Goal: Navigation & Orientation: Find specific page/section

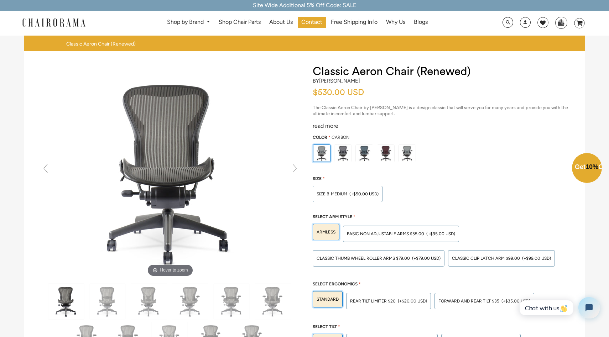
click at [58, 21] on div "Close dialog Exclusive Offer: Enjoy 10% Off! Get Your Coupon Code Now. Sign up …" at bounding box center [304, 167] width 609 height 337
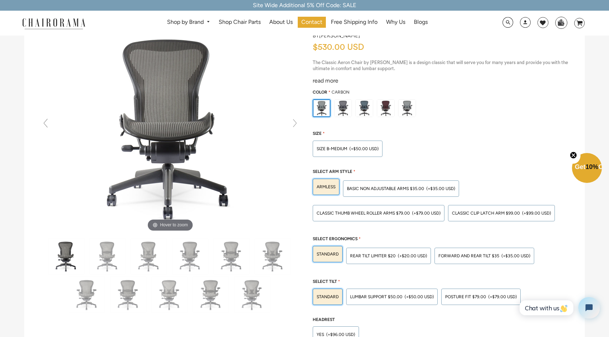
scroll to position [42, 0]
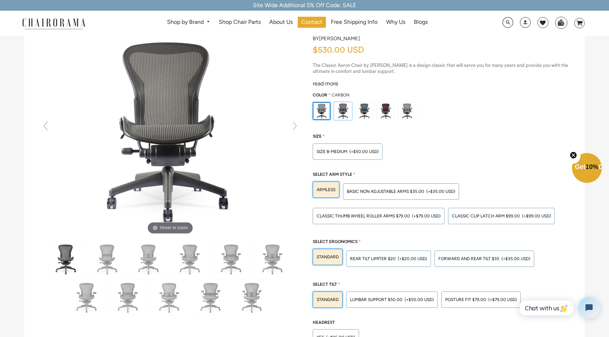
click at [343, 112] on img at bounding box center [343, 111] width 17 height 17
click at [0, 0] on input "radio" at bounding box center [0, 0] width 0 height 0
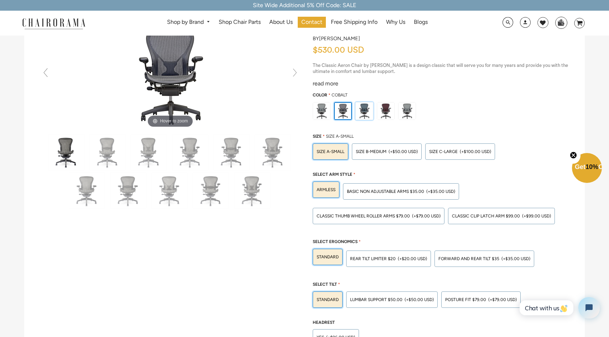
click at [364, 108] on img at bounding box center [364, 111] width 17 height 17
click at [0, 0] on input "radio" at bounding box center [0, 0] width 0 height 0
click at [385, 106] on img at bounding box center [385, 111] width 17 height 17
click at [0, 0] on input "radio" at bounding box center [0, 0] width 0 height 0
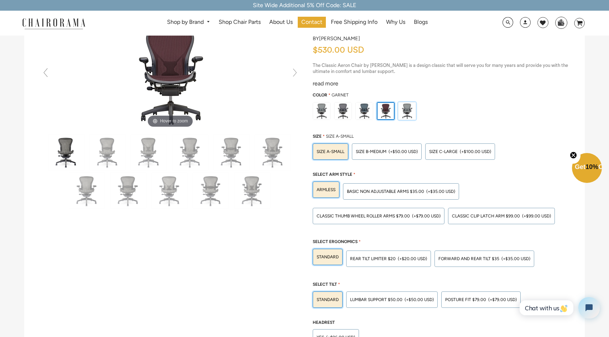
click at [404, 105] on img at bounding box center [407, 111] width 17 height 17
click at [0, 0] on input "radio" at bounding box center [0, 0] width 0 height 0
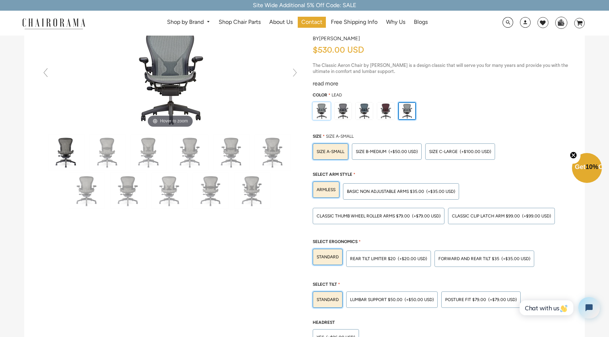
click at [321, 107] on img at bounding box center [321, 111] width 17 height 17
click at [0, 0] on input "radio" at bounding box center [0, 0] width 0 height 0
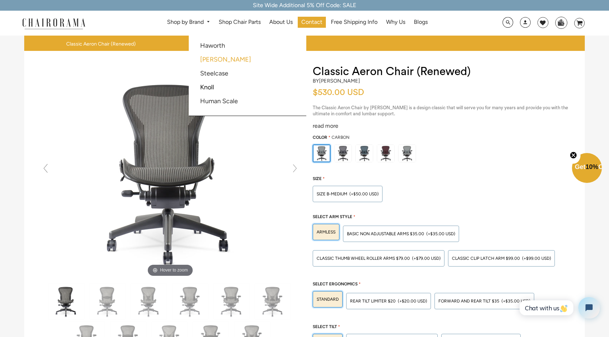
click at [210, 57] on link "[PERSON_NAME]" at bounding box center [225, 60] width 51 height 8
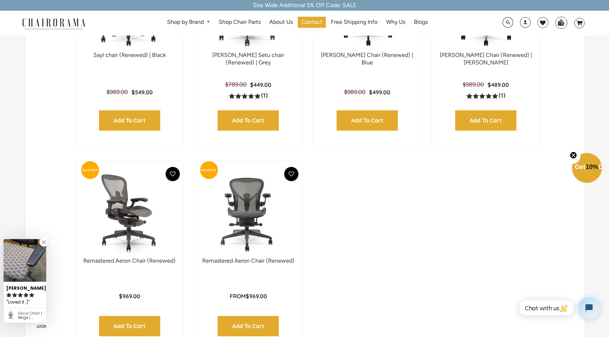
scroll to position [918, 0]
